Goal: Information Seeking & Learning: Learn about a topic

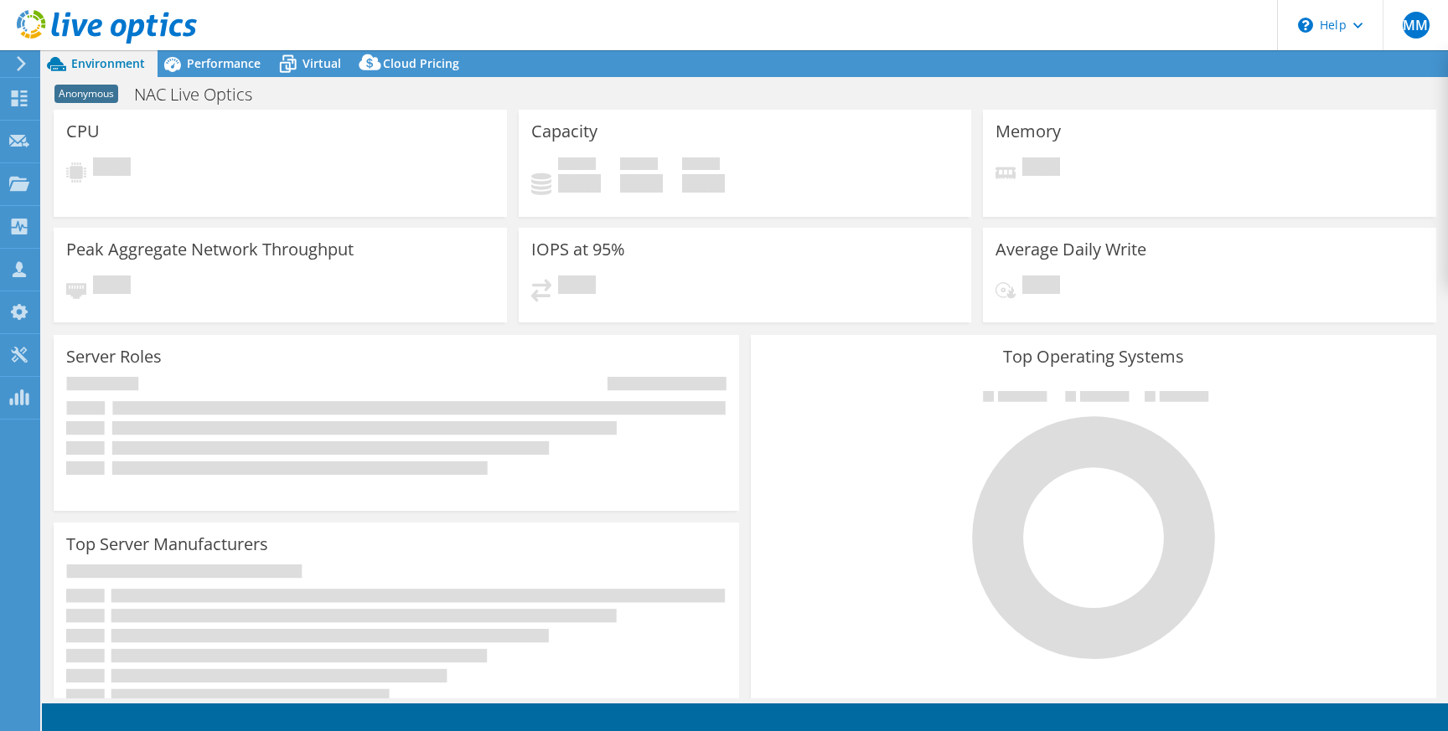
select select "USD"
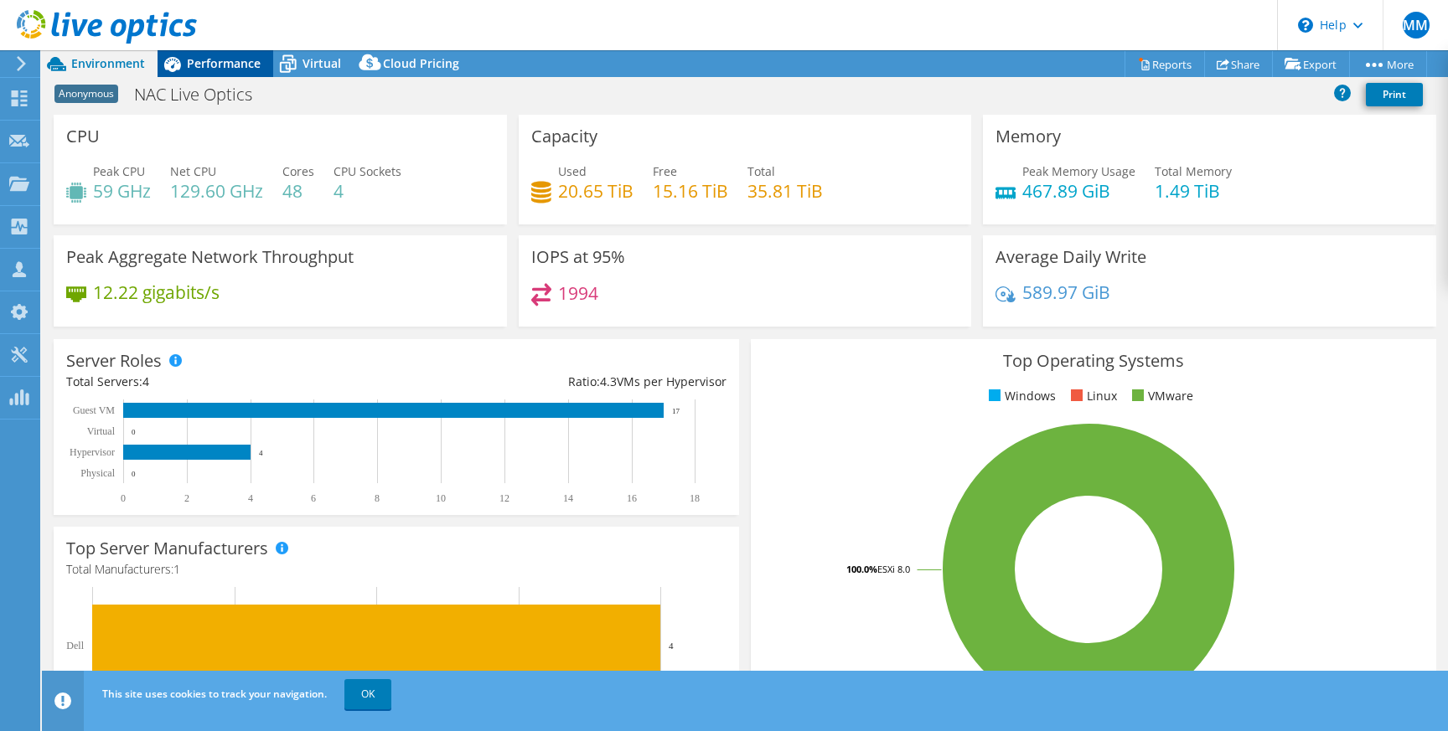
click at [228, 60] on span "Performance" at bounding box center [224, 63] width 74 height 16
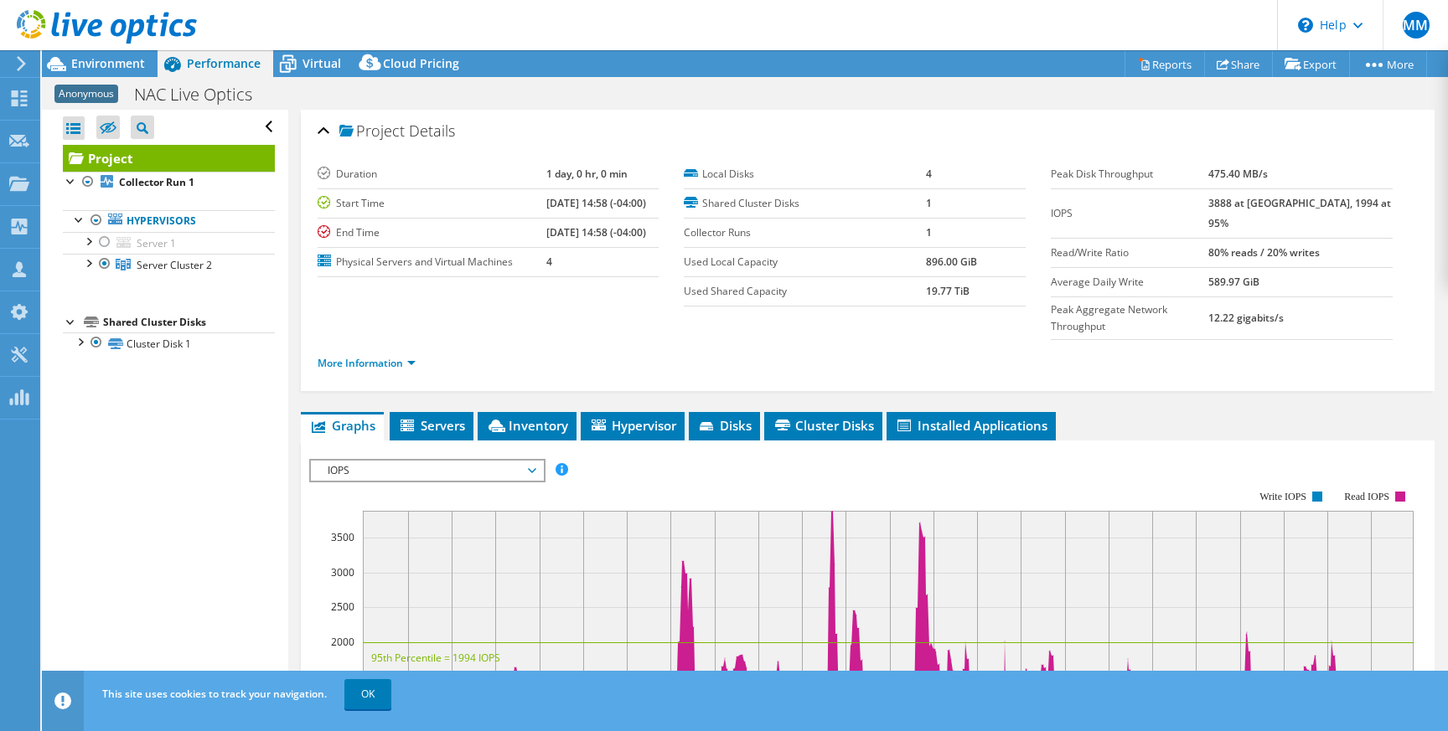
click at [113, 49] on div at bounding box center [98, 28] width 197 height 56
click at [114, 74] on div "Environment" at bounding box center [100, 63] width 116 height 27
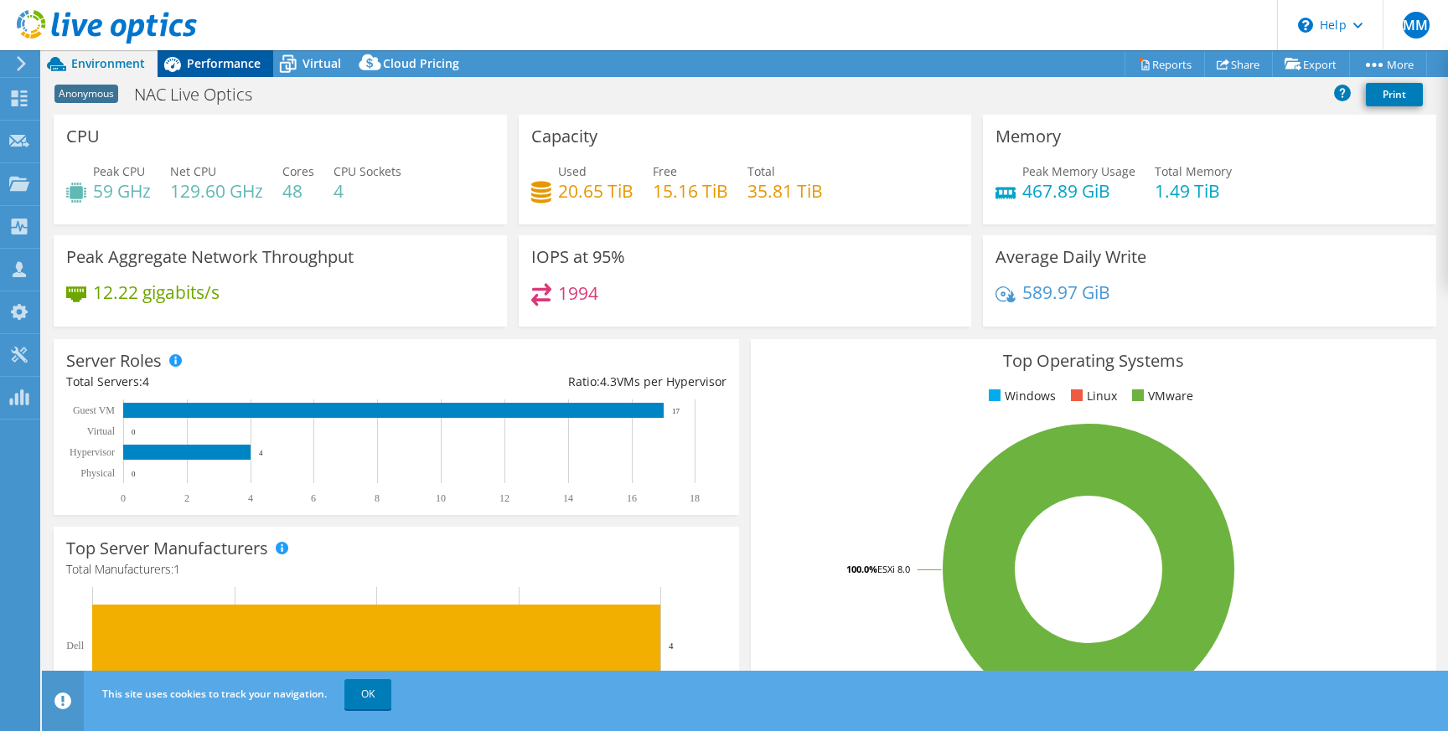
click at [237, 68] on span "Performance" at bounding box center [224, 63] width 74 height 16
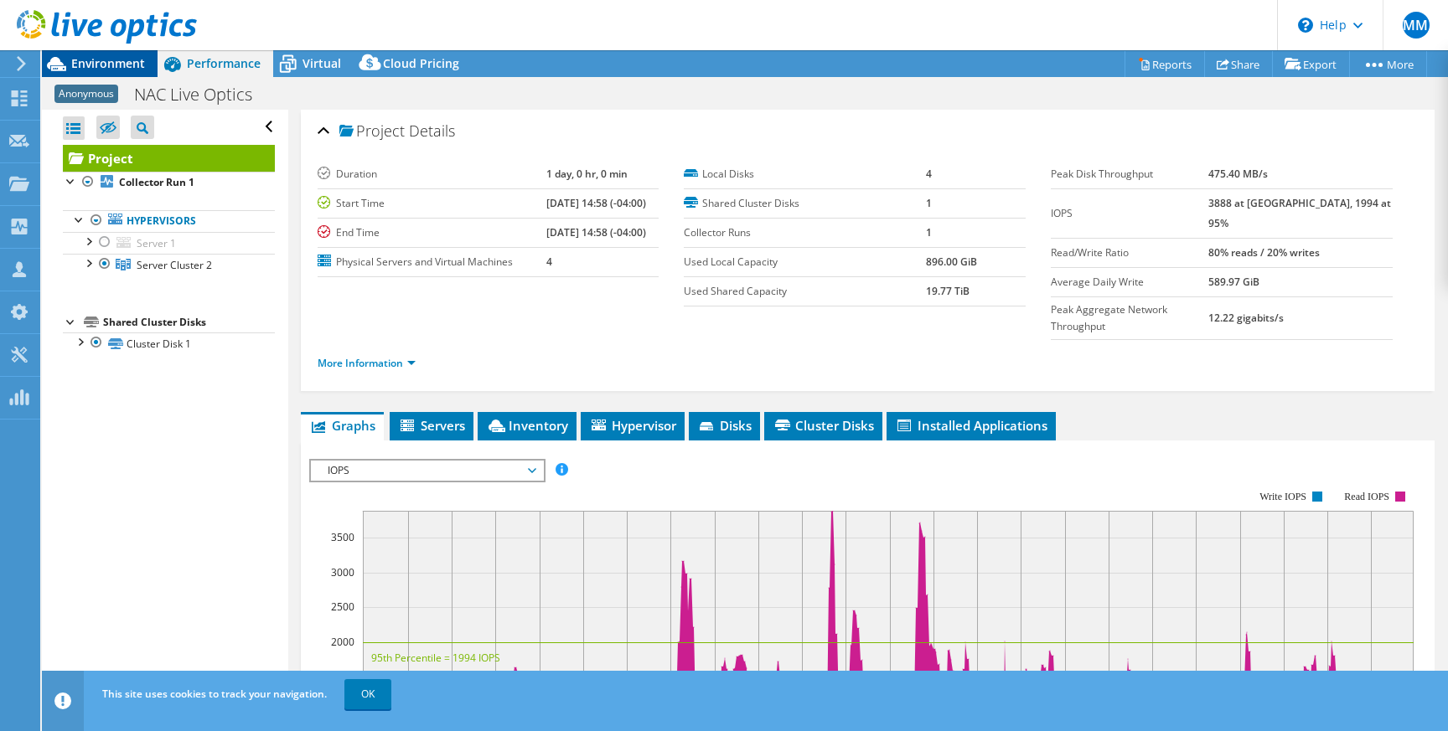
click at [127, 66] on span "Environment" at bounding box center [108, 63] width 74 height 16
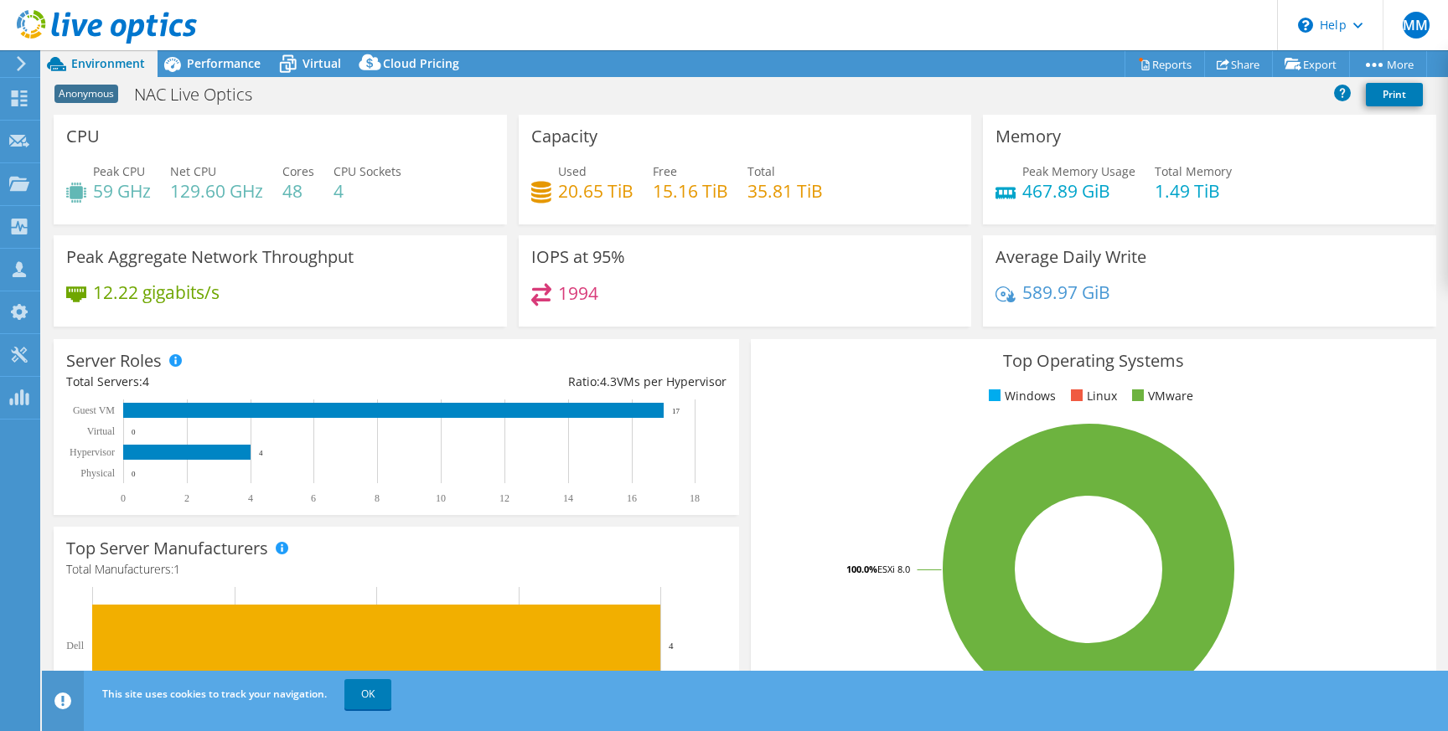
click at [775, 199] on h4 "35.81 TiB" at bounding box center [784, 191] width 75 height 18
click at [231, 70] on span "Performance" at bounding box center [224, 63] width 74 height 16
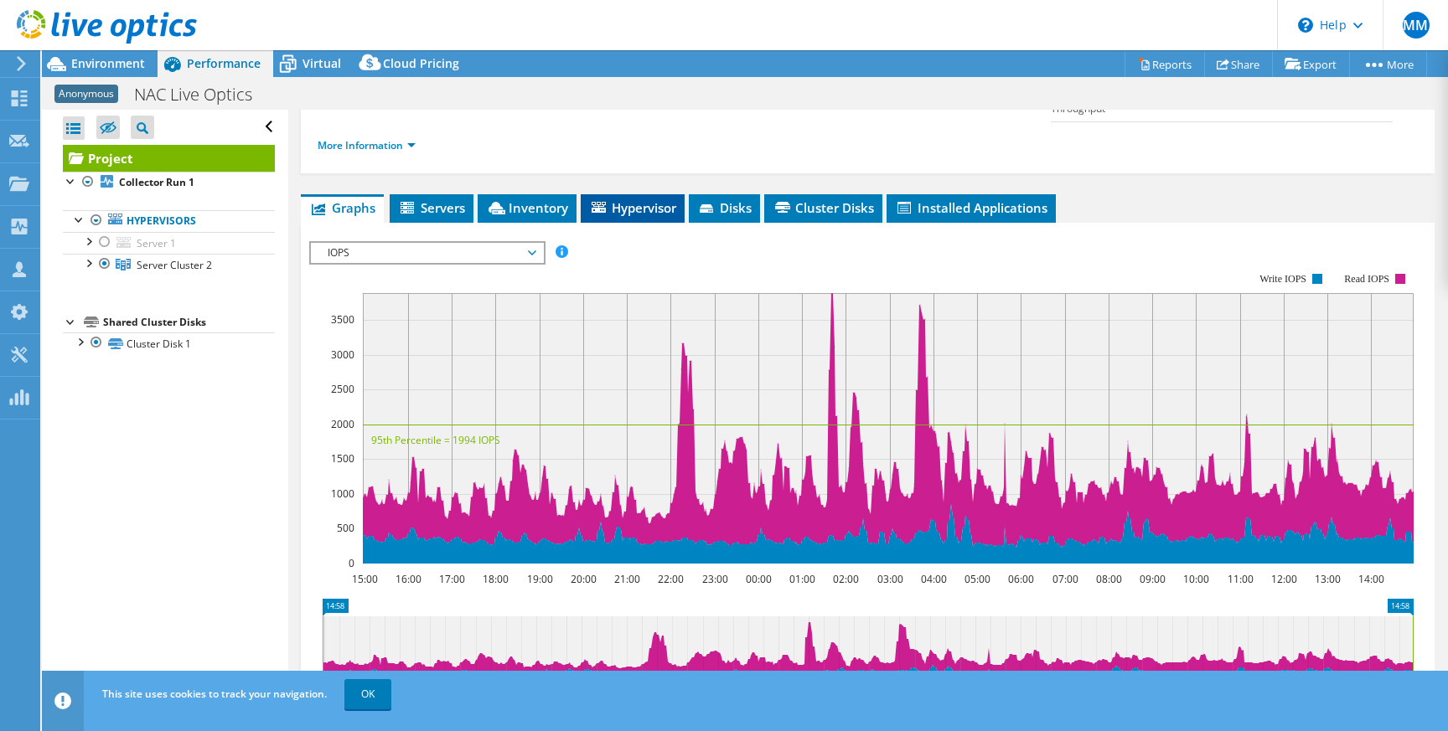
scroll to position [173, 0]
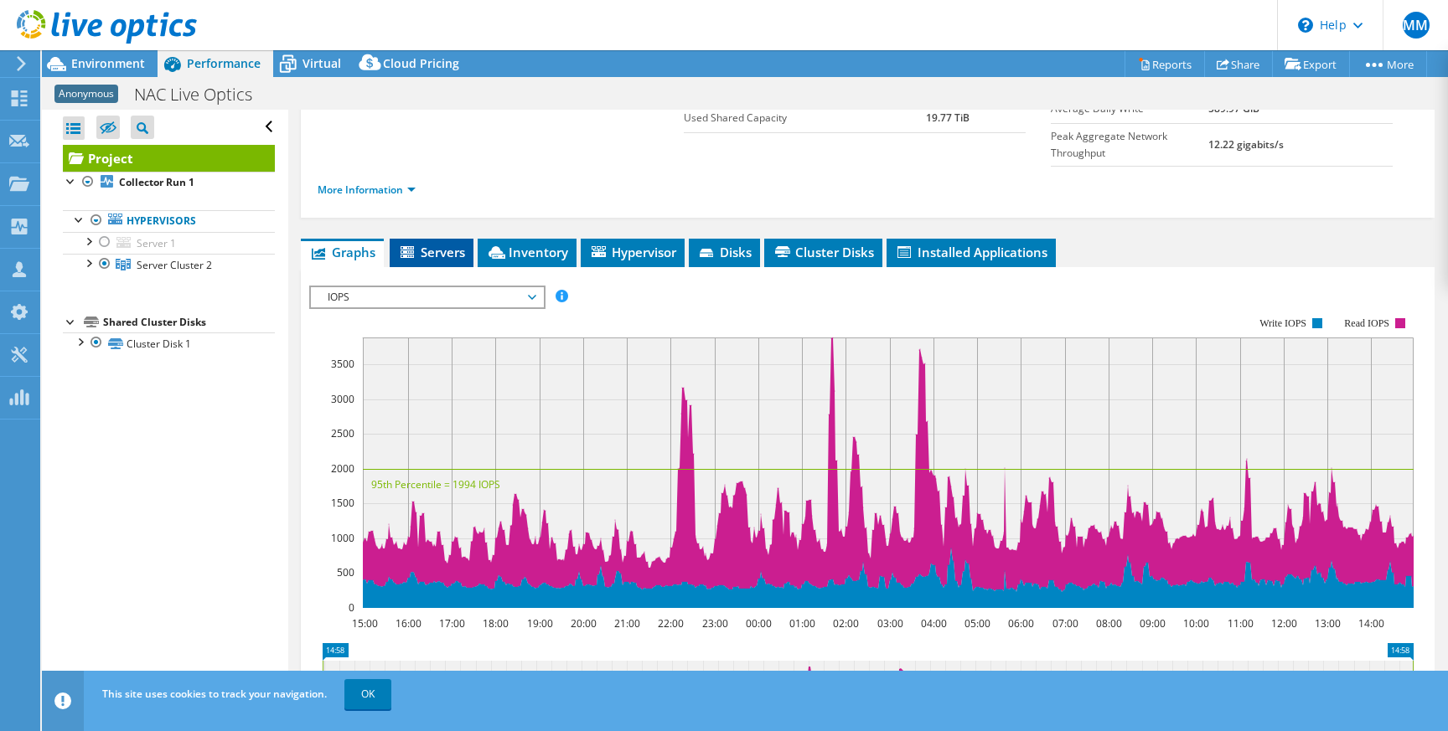
click at [461, 244] on span "Servers" at bounding box center [431, 252] width 67 height 17
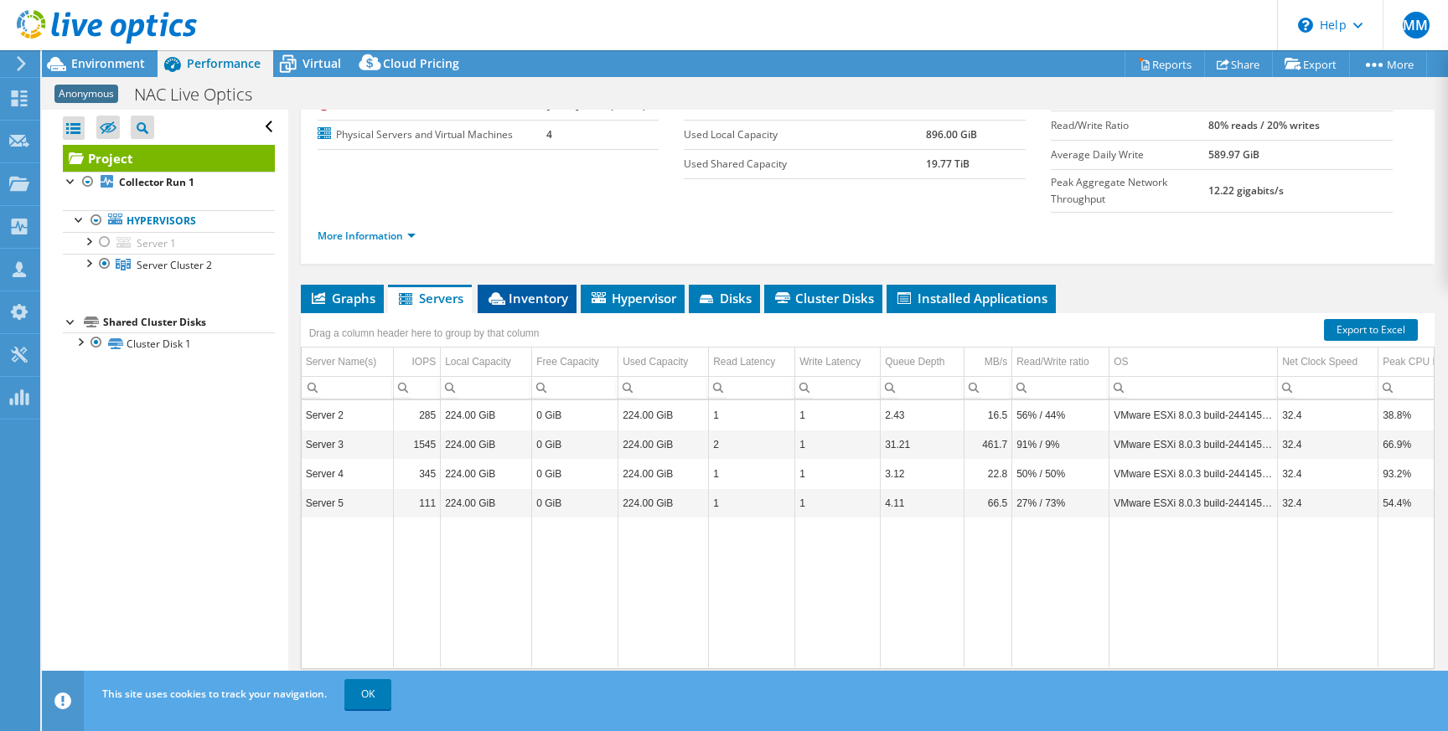
click at [544, 290] on span "Inventory" at bounding box center [527, 298] width 82 height 17
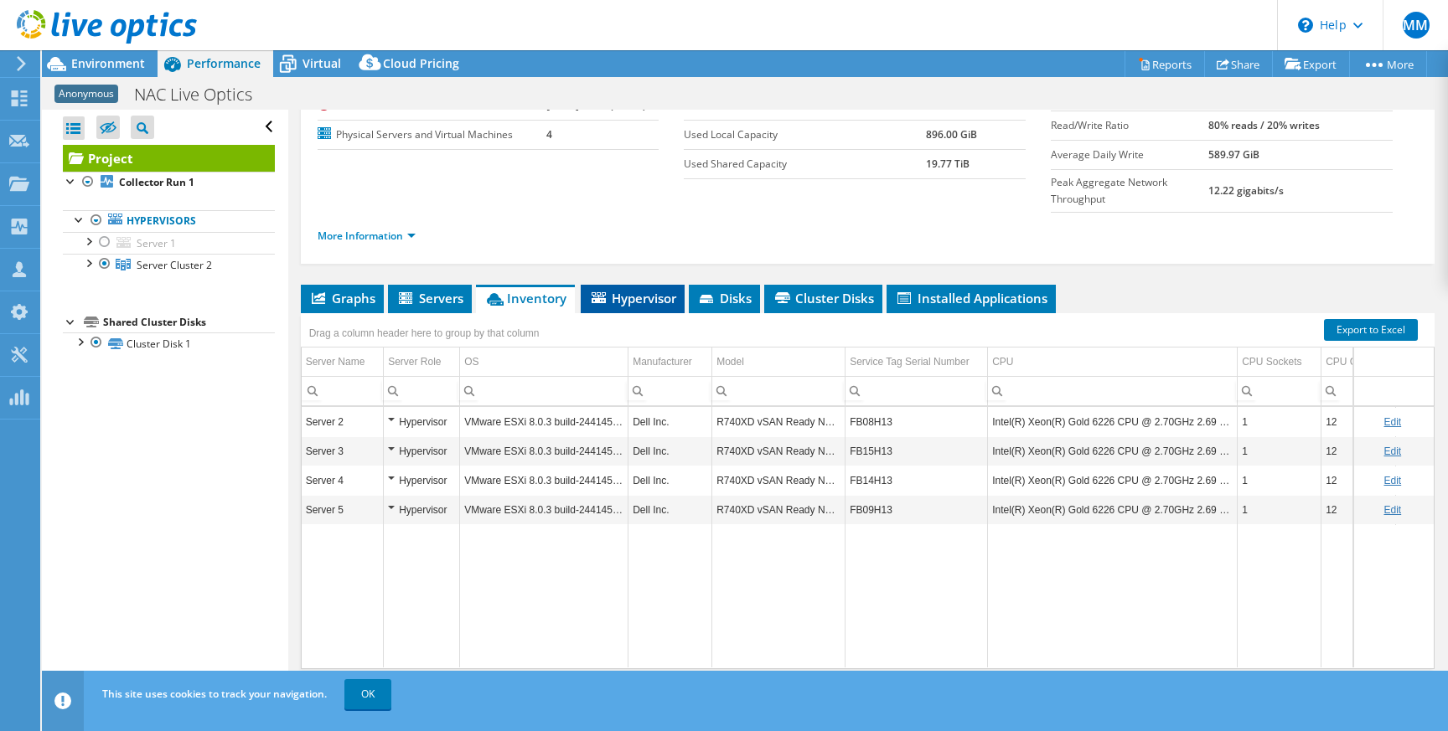
click at [639, 285] on li "Hypervisor" at bounding box center [633, 299] width 104 height 28
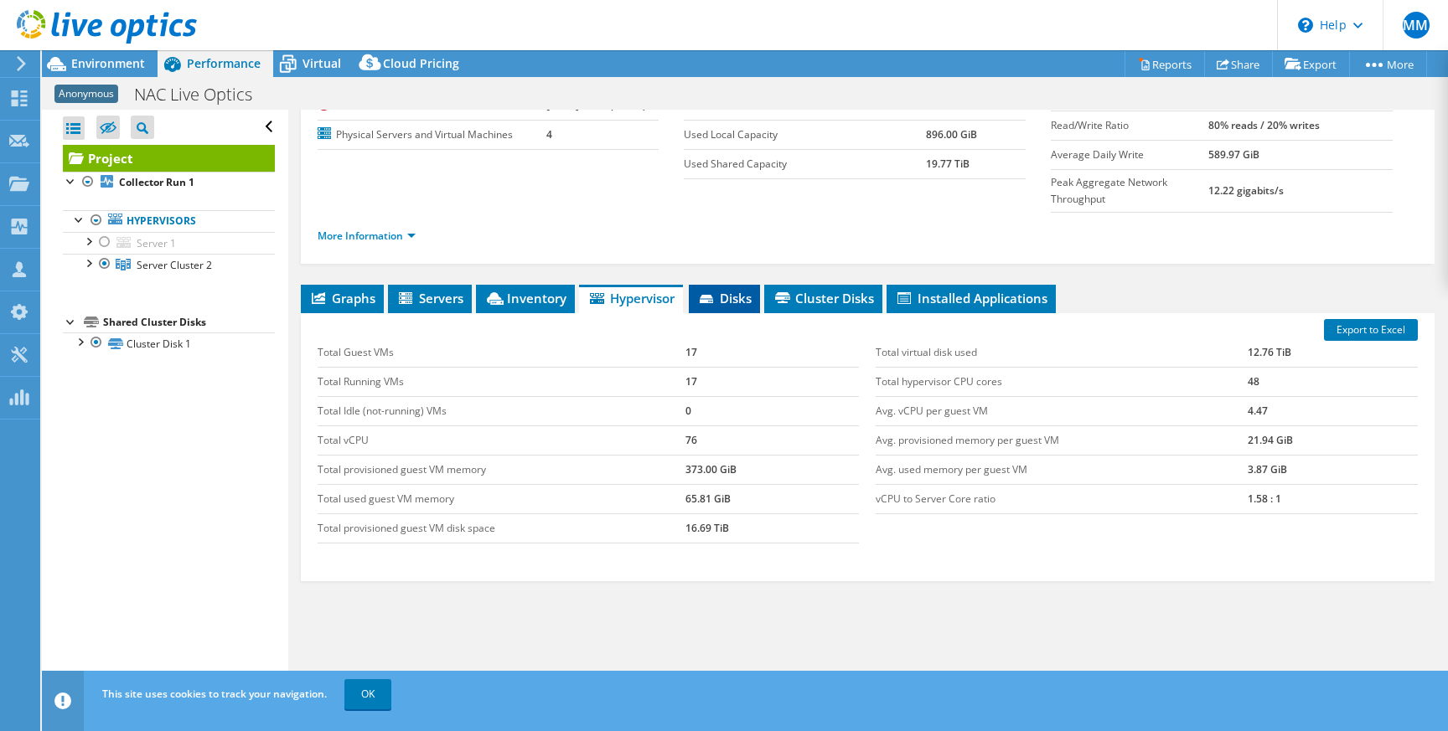
click at [741, 290] on span "Disks" at bounding box center [724, 298] width 54 height 17
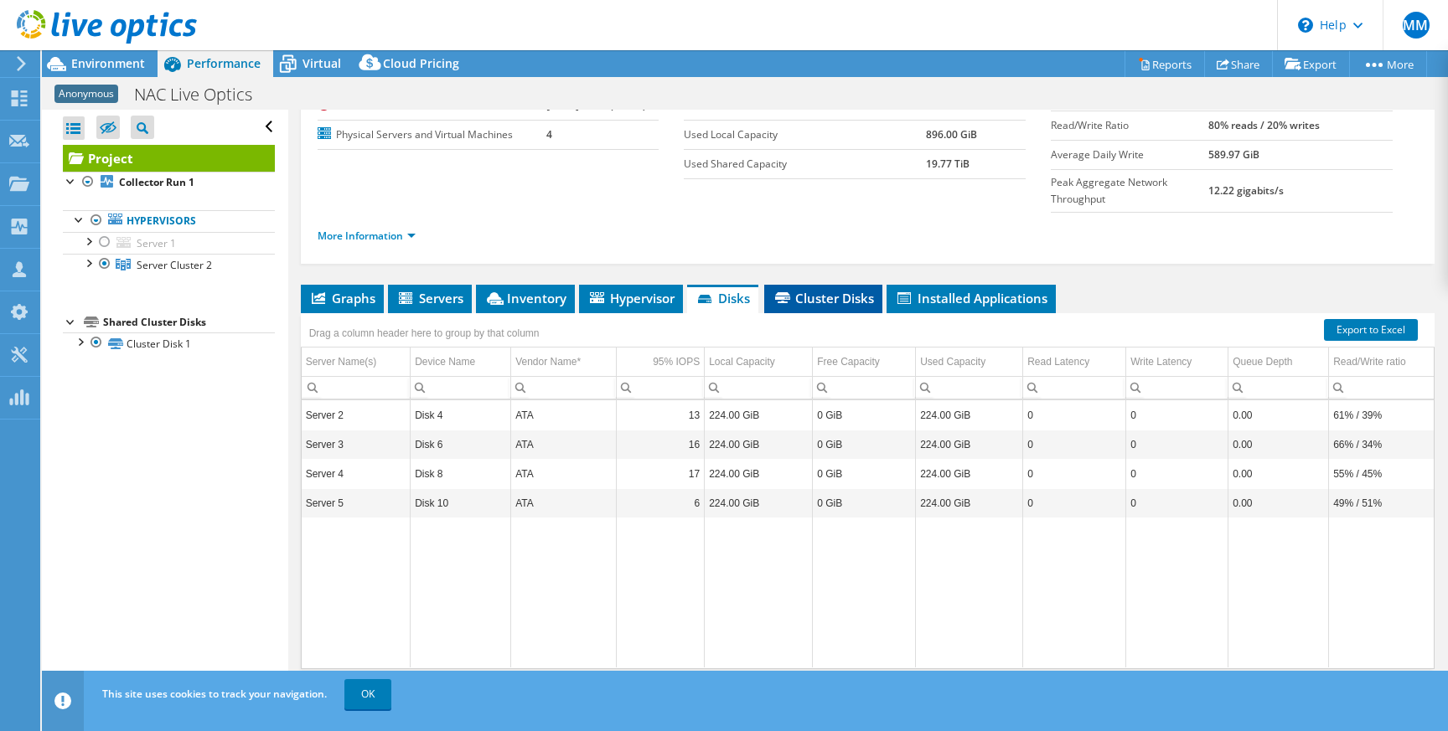
click at [825, 290] on span "Cluster Disks" at bounding box center [822, 298] width 101 height 17
